Goal: Task Accomplishment & Management: Complete application form

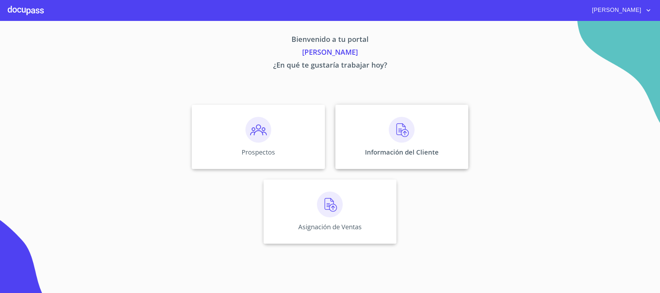
click at [402, 142] on img at bounding box center [402, 130] width 26 height 26
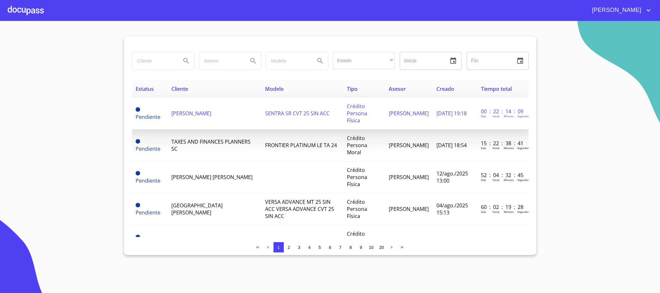
click at [237, 112] on td "[PERSON_NAME]" at bounding box center [214, 114] width 93 height 32
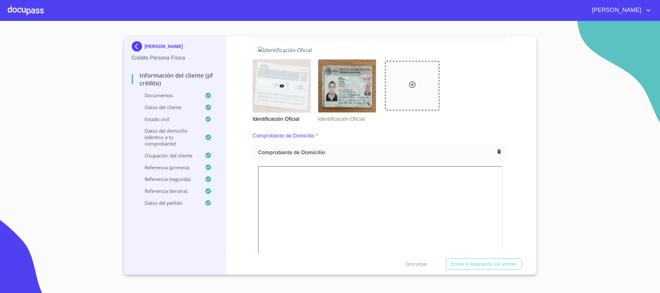
scroll to position [97, 0]
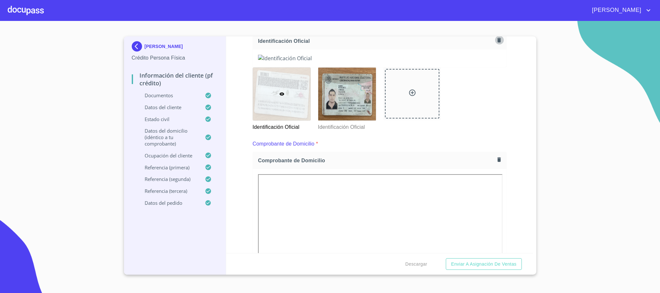
click at [497, 40] on icon "button" at bounding box center [499, 40] width 4 height 5
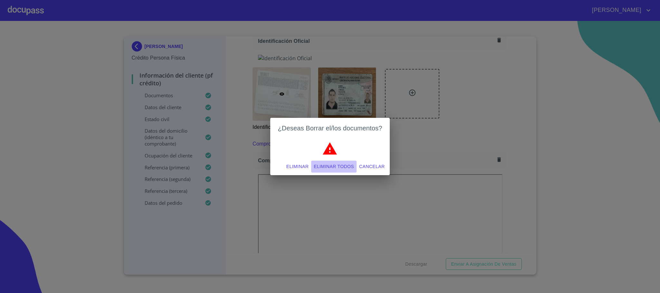
click at [342, 168] on span "Eliminar todos" at bounding box center [334, 167] width 40 height 8
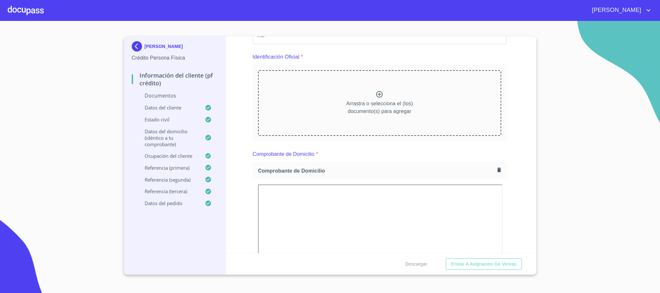
scroll to position [48, 0]
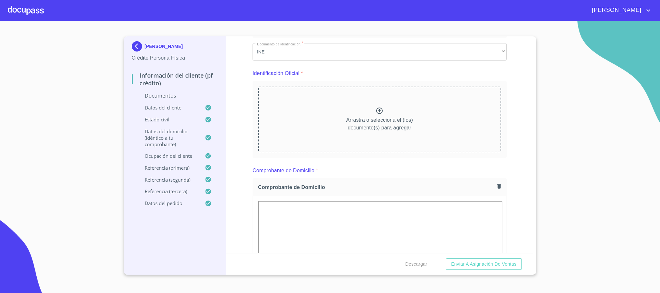
click at [353, 119] on p "Arrastra o selecciona el (los) documento(s) para agregar" at bounding box center [379, 123] width 67 height 15
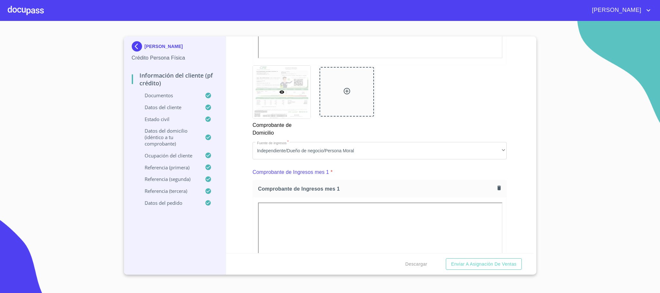
scroll to position [483, 0]
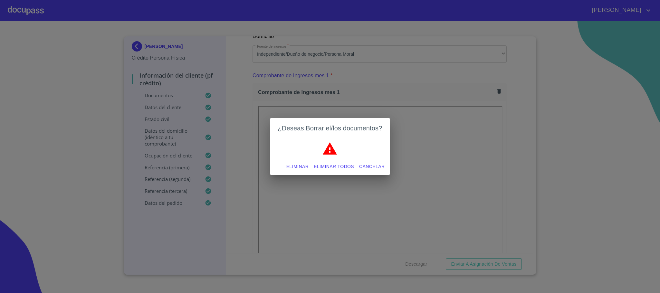
click at [341, 166] on span "Eliminar todos" at bounding box center [334, 167] width 40 height 8
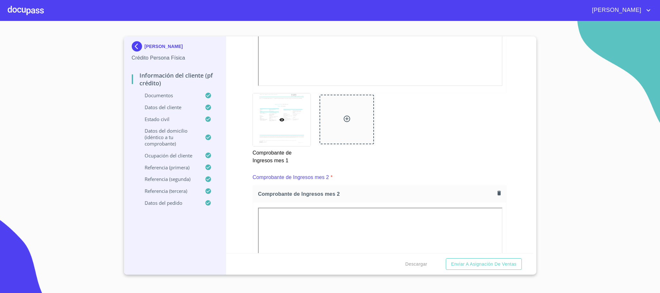
scroll to position [772, 0]
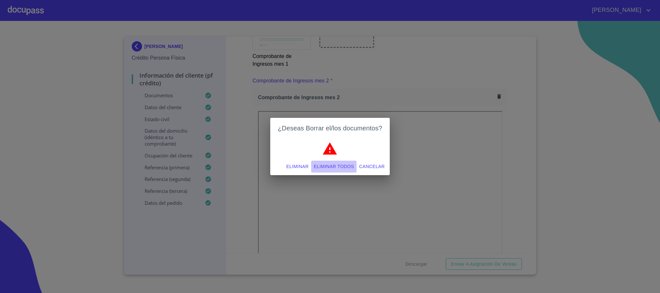
click at [330, 168] on span "Eliminar todos" at bounding box center [334, 167] width 40 height 8
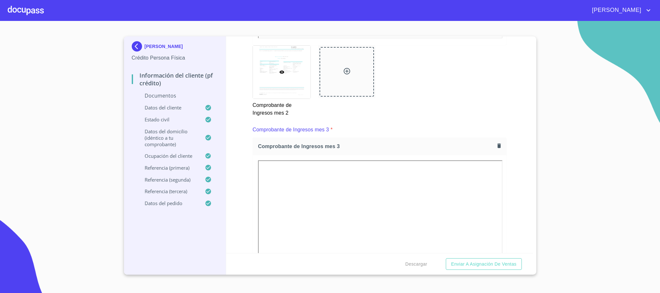
scroll to position [869, 0]
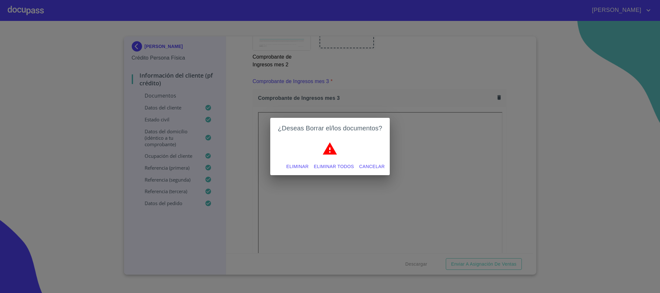
drag, startPoint x: 341, startPoint y: 166, endPoint x: 383, endPoint y: 157, distance: 42.6
click at [340, 167] on span "Eliminar todos" at bounding box center [334, 167] width 40 height 8
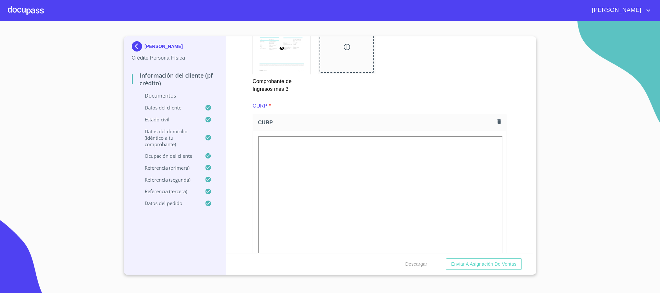
scroll to position [966, 0]
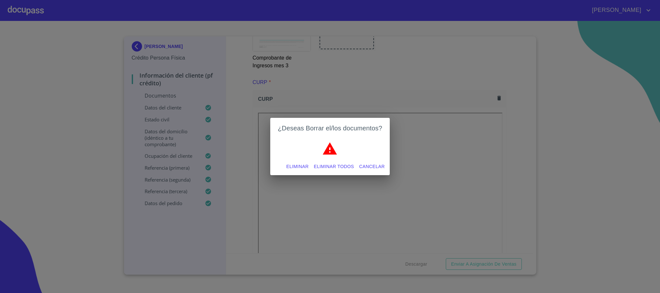
click at [321, 168] on span "Eliminar todos" at bounding box center [334, 167] width 40 height 8
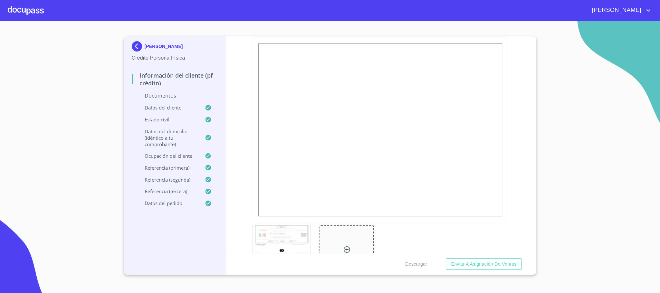
scroll to position [821, 0]
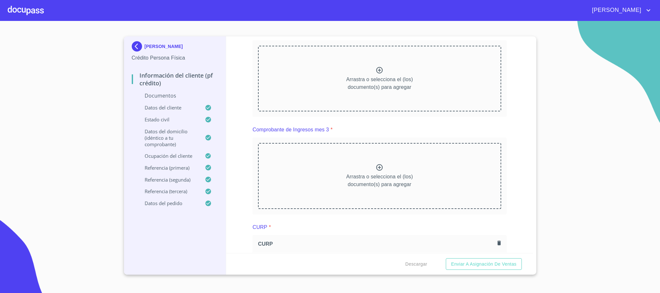
click at [243, 160] on div "Información del cliente (PF crédito) Documentos Documento de identificación.   …" at bounding box center [379, 144] width 307 height 217
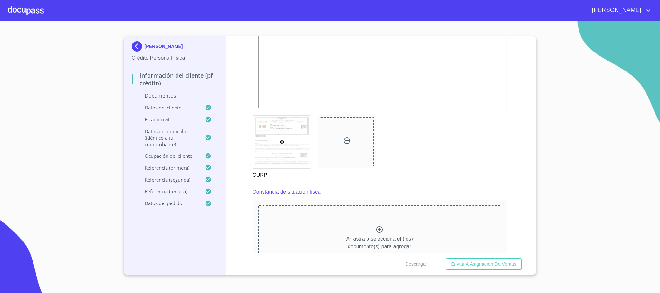
scroll to position [1159, 0]
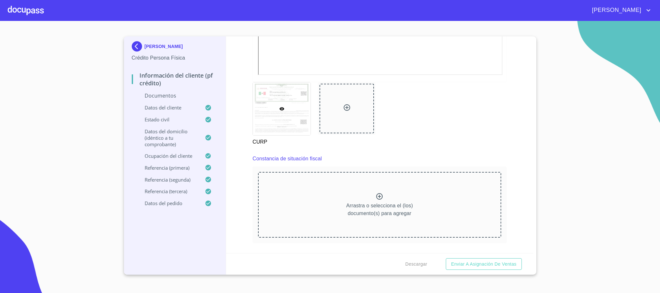
scroll to position [1401, 0]
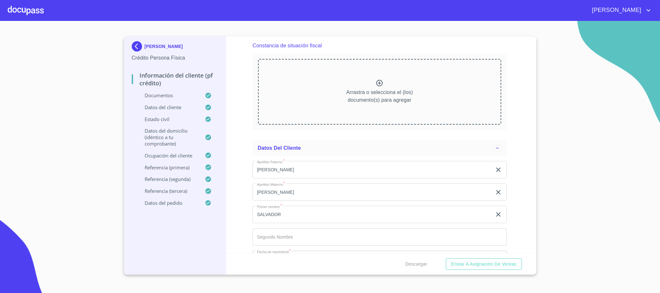
scroll to position [1594, 0]
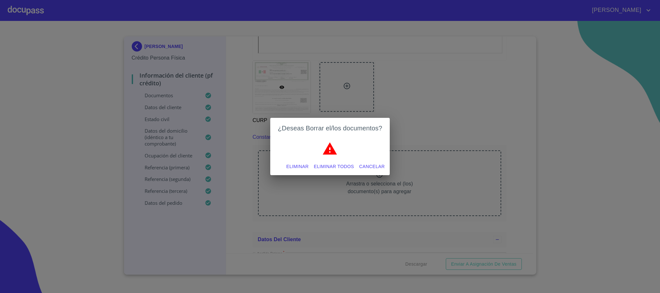
click at [326, 165] on span "Eliminar todos" at bounding box center [334, 167] width 40 height 8
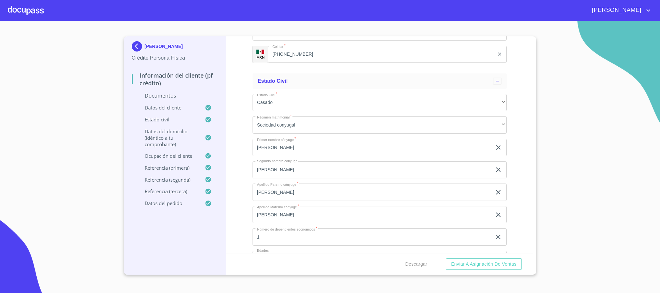
scroll to position [1932, 0]
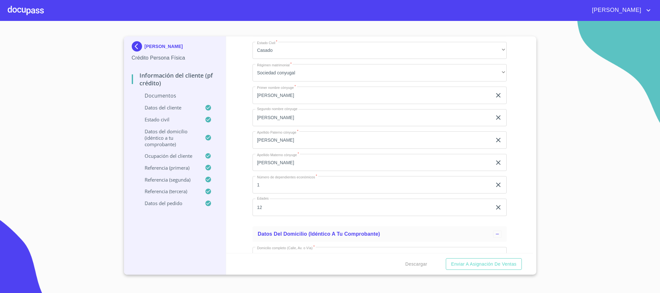
drag, startPoint x: 313, startPoint y: 176, endPoint x: 234, endPoint y: 174, distance: 79.3
click at [234, 174] on div "Información del cliente (PF crédito) Documentos Documento de identificación.   …" at bounding box center [379, 144] width 307 height 217
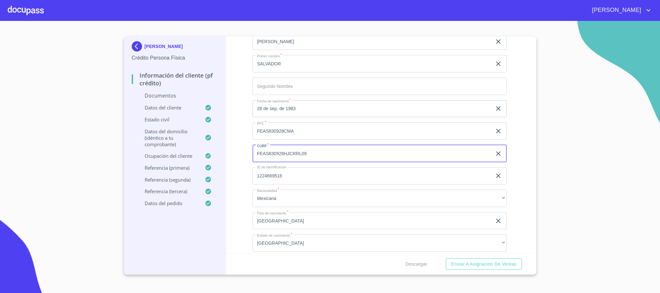
scroll to position [1642, 0]
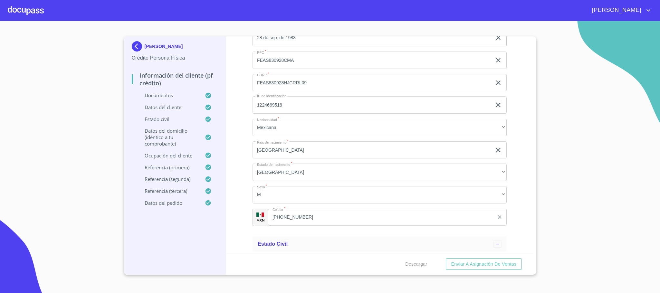
scroll to position [1884, 0]
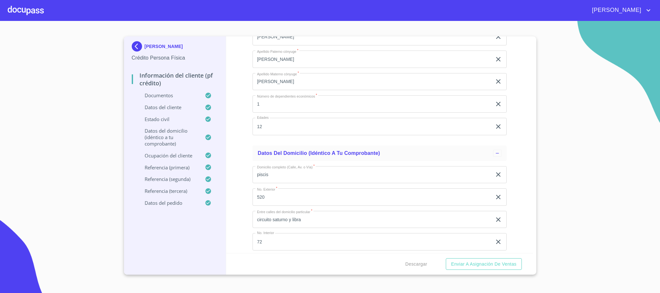
scroll to position [2415, 0]
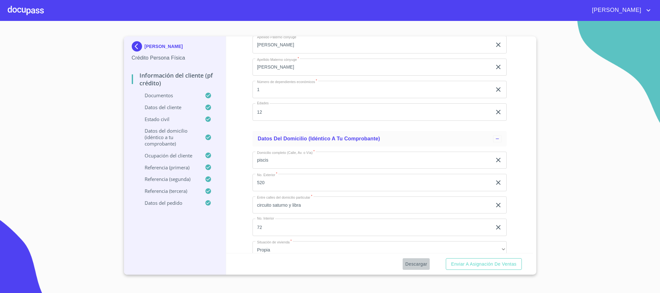
click at [406, 264] on span "Descargar" at bounding box center [416, 264] width 22 height 8
